Goal: Task Accomplishment & Management: Manage account settings

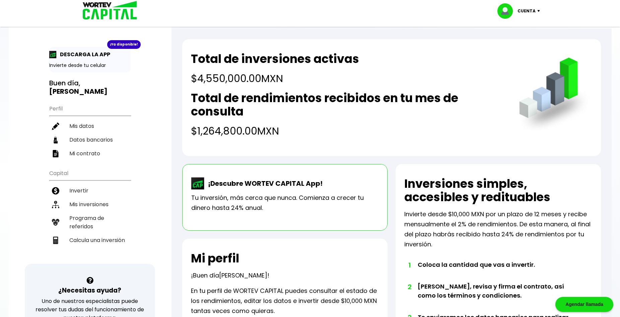
click at [98, 18] on img at bounding box center [108, 11] width 64 height 22
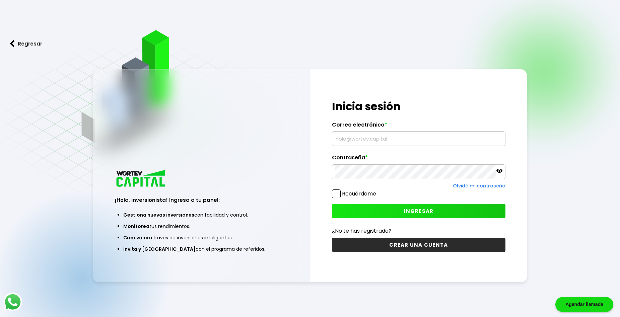
type input "[EMAIL_ADDRESS][DOMAIN_NAME]"
click at [414, 206] on button "INGRESAR" at bounding box center [418, 211] width 173 height 14
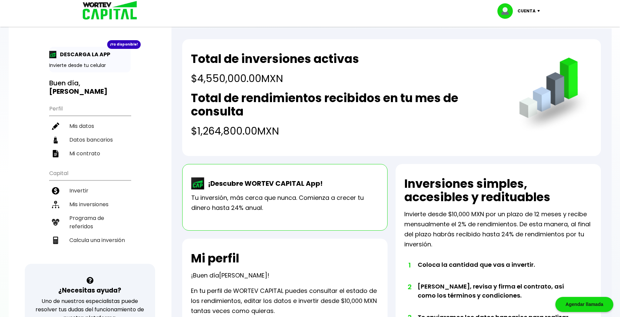
click at [264, 133] on h4 "$1,264,800.00 MXN" at bounding box center [348, 131] width 314 height 15
